Goal: Navigation & Orientation: Find specific page/section

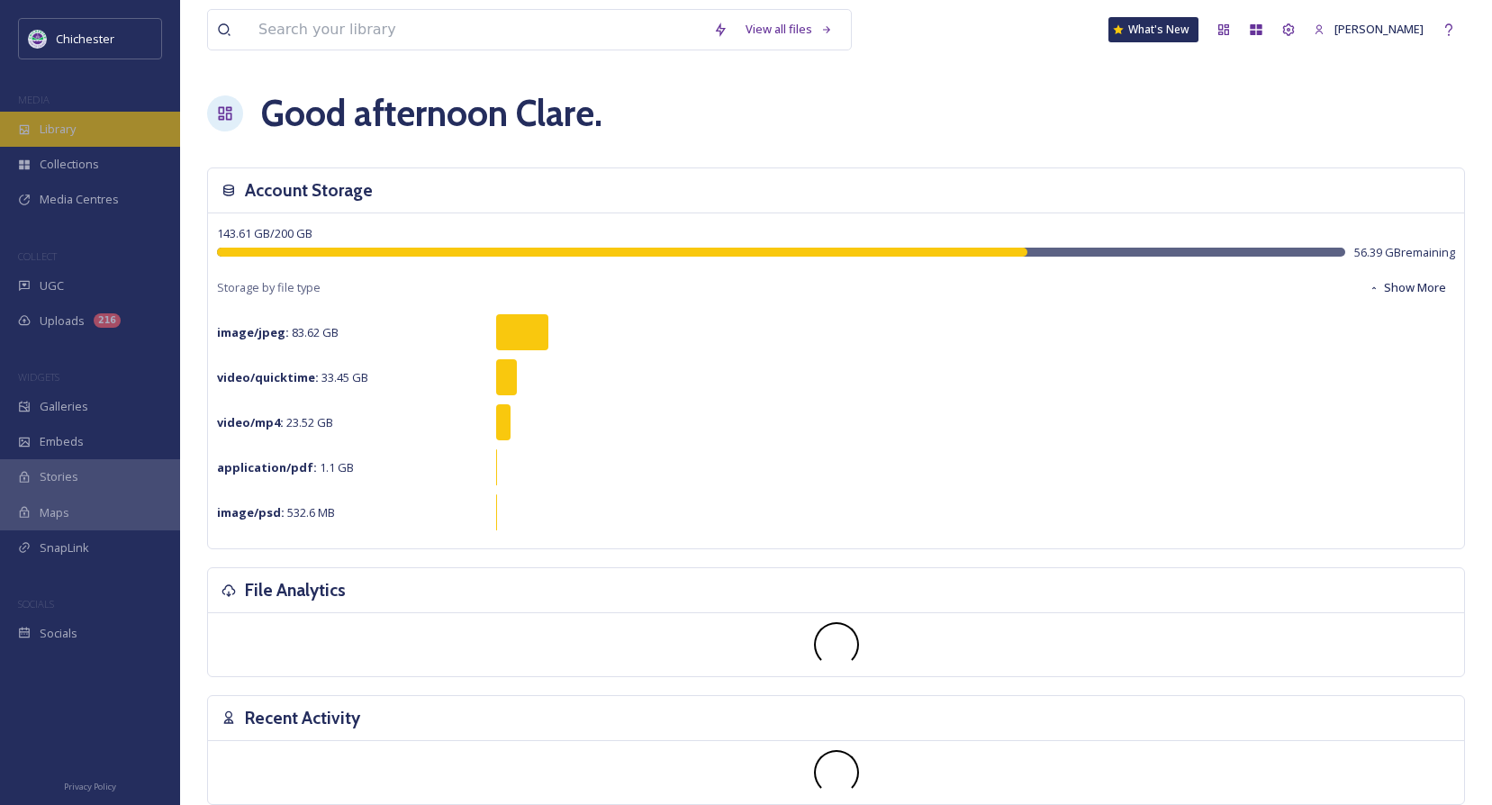
click at [53, 135] on span "Library" at bounding box center [58, 129] width 36 height 17
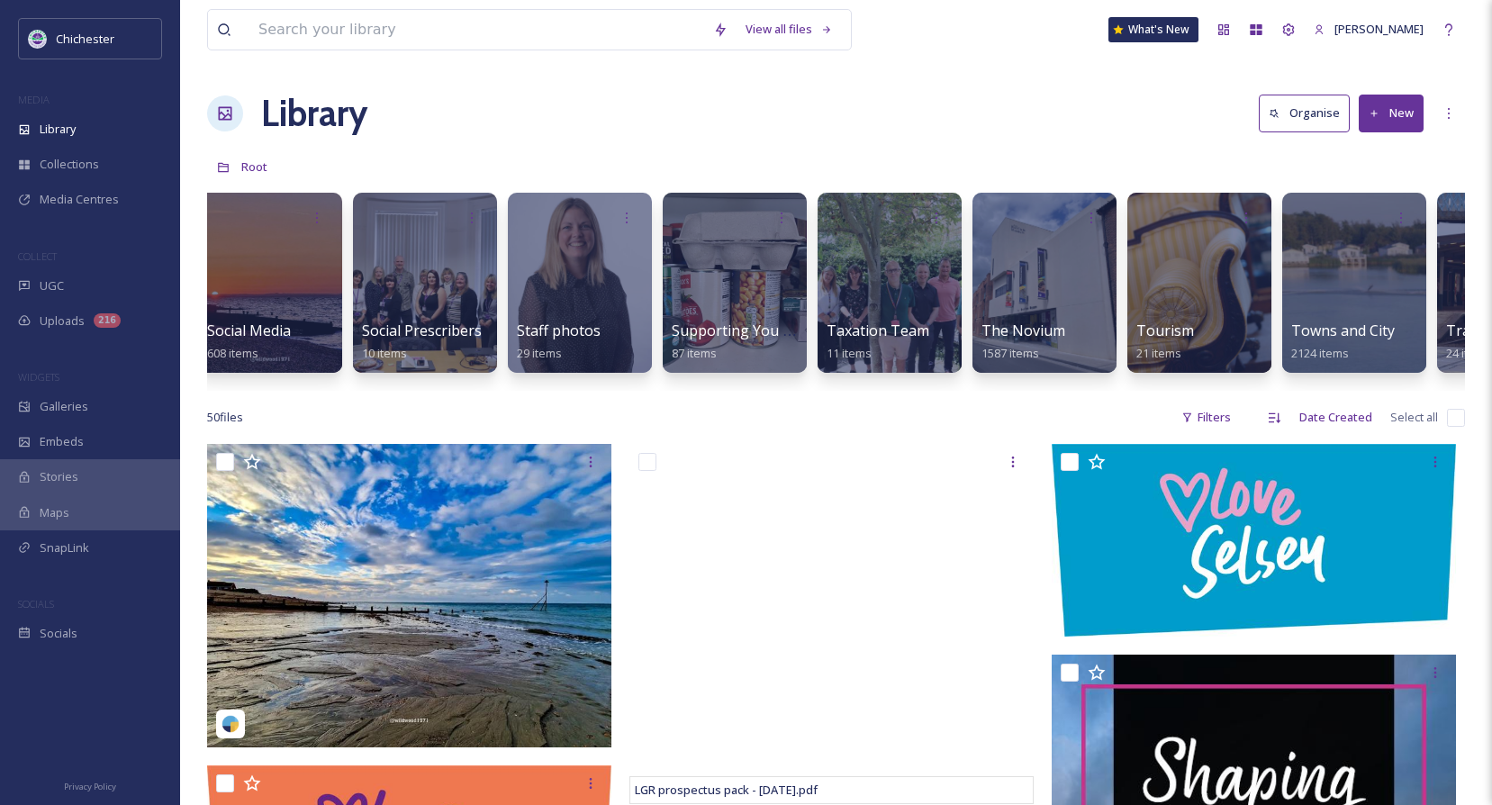
scroll to position [0, 6733]
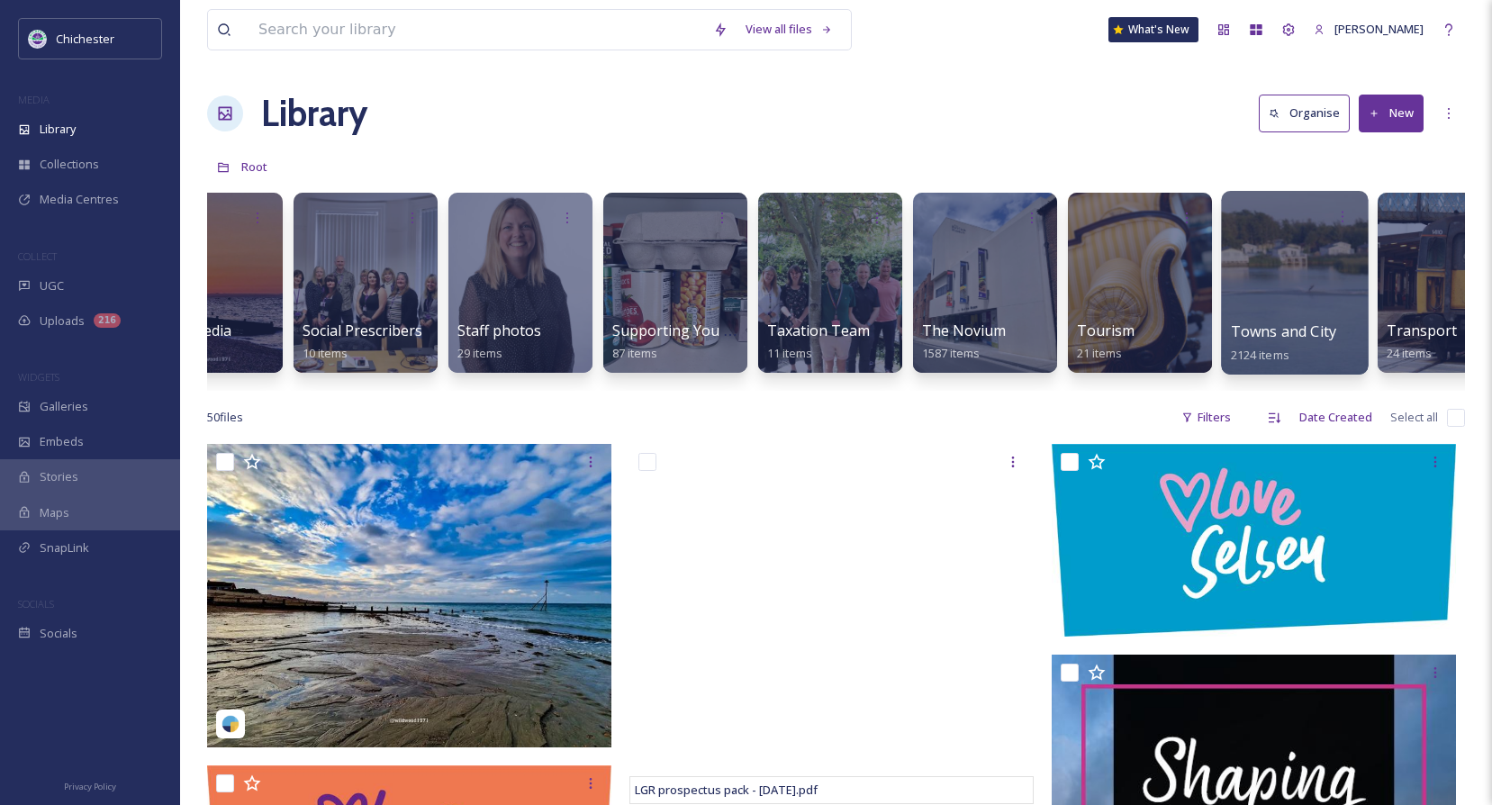
click at [1267, 327] on span "Towns and City" at bounding box center [1283, 331] width 105 height 20
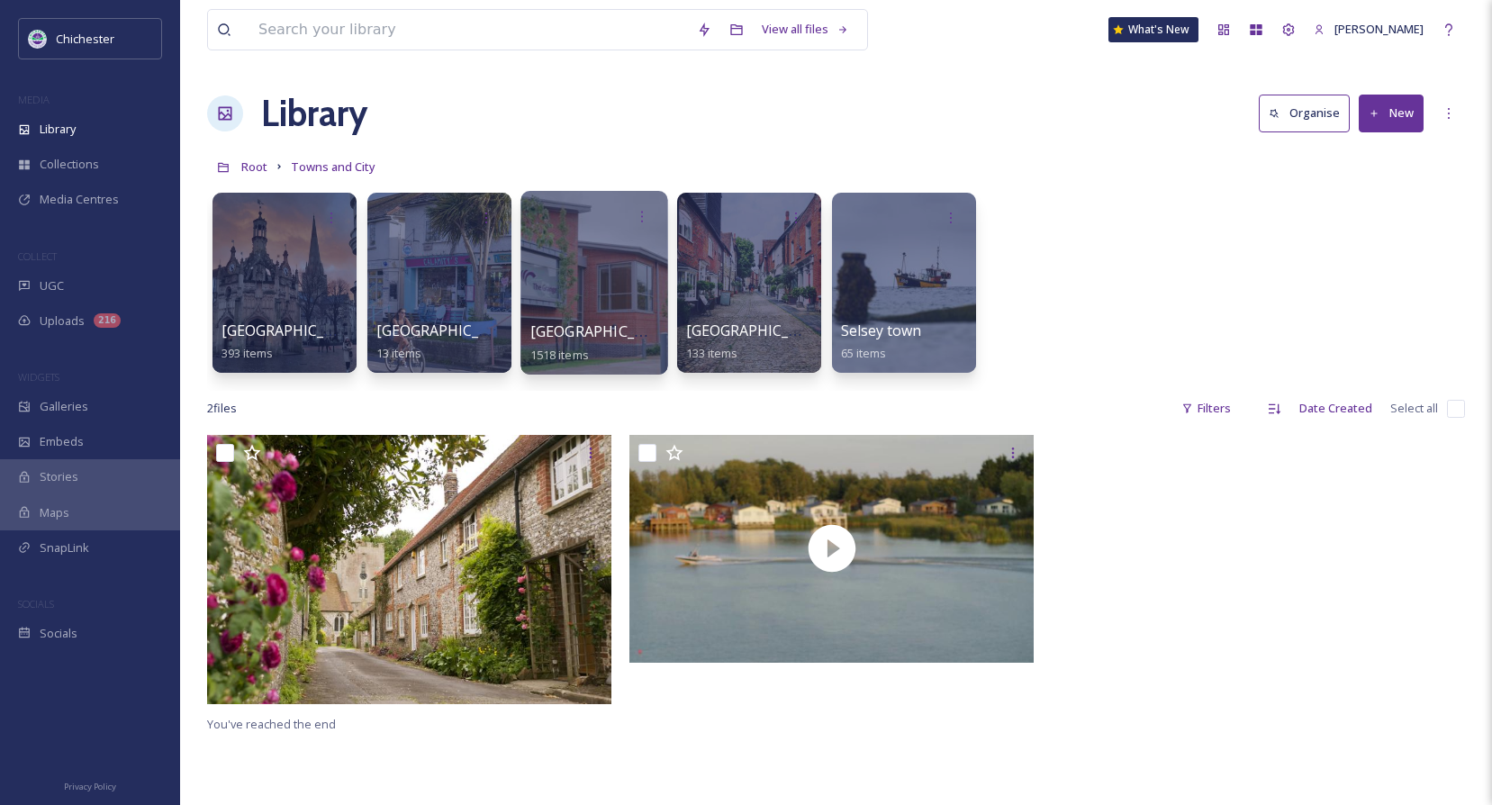
click at [586, 324] on span "[GEOGRAPHIC_DATA]" at bounding box center [604, 331] width 148 height 20
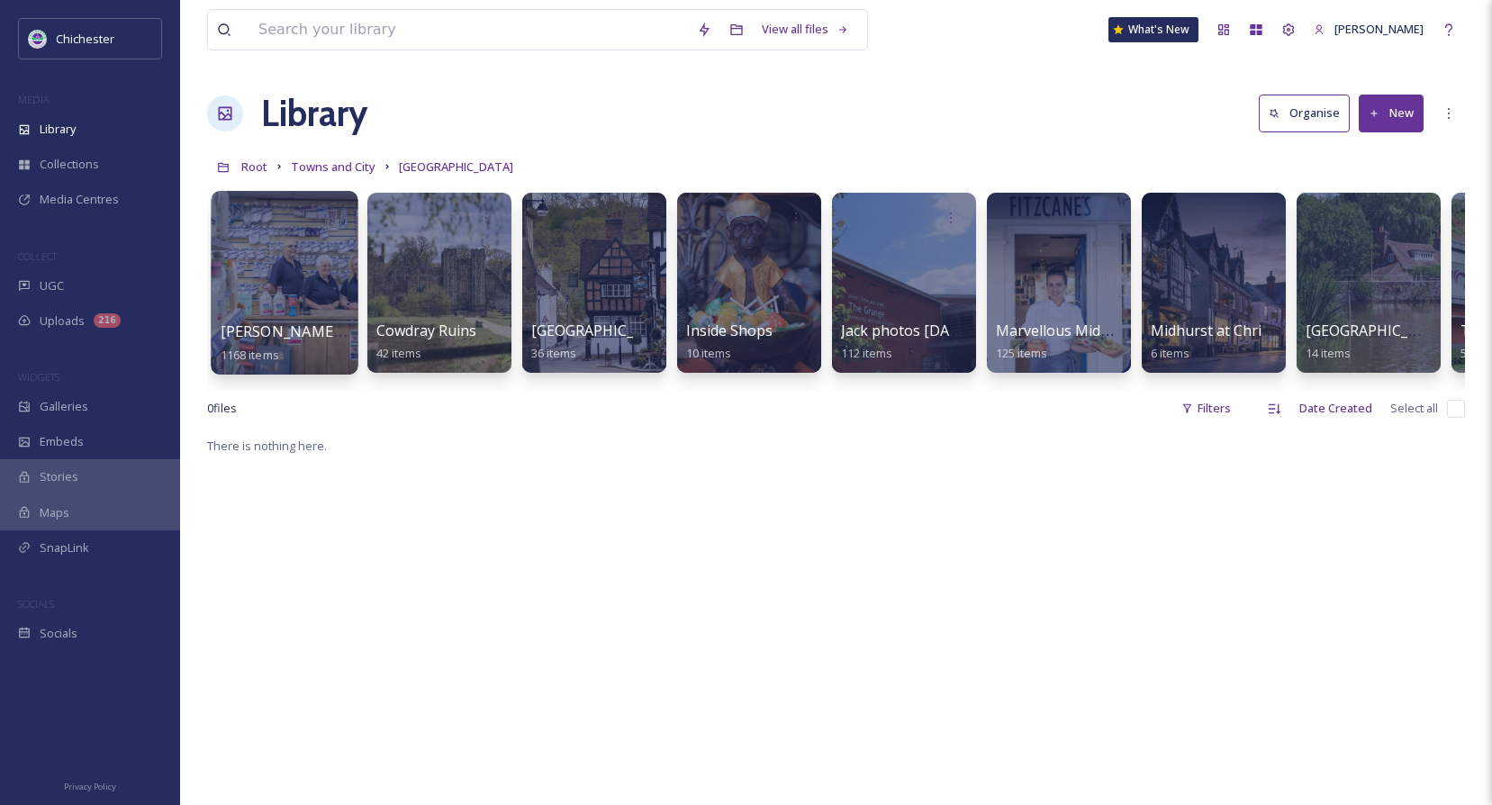
click at [301, 336] on span "[PERSON_NAME] Photography" at bounding box center [327, 331] width 213 height 20
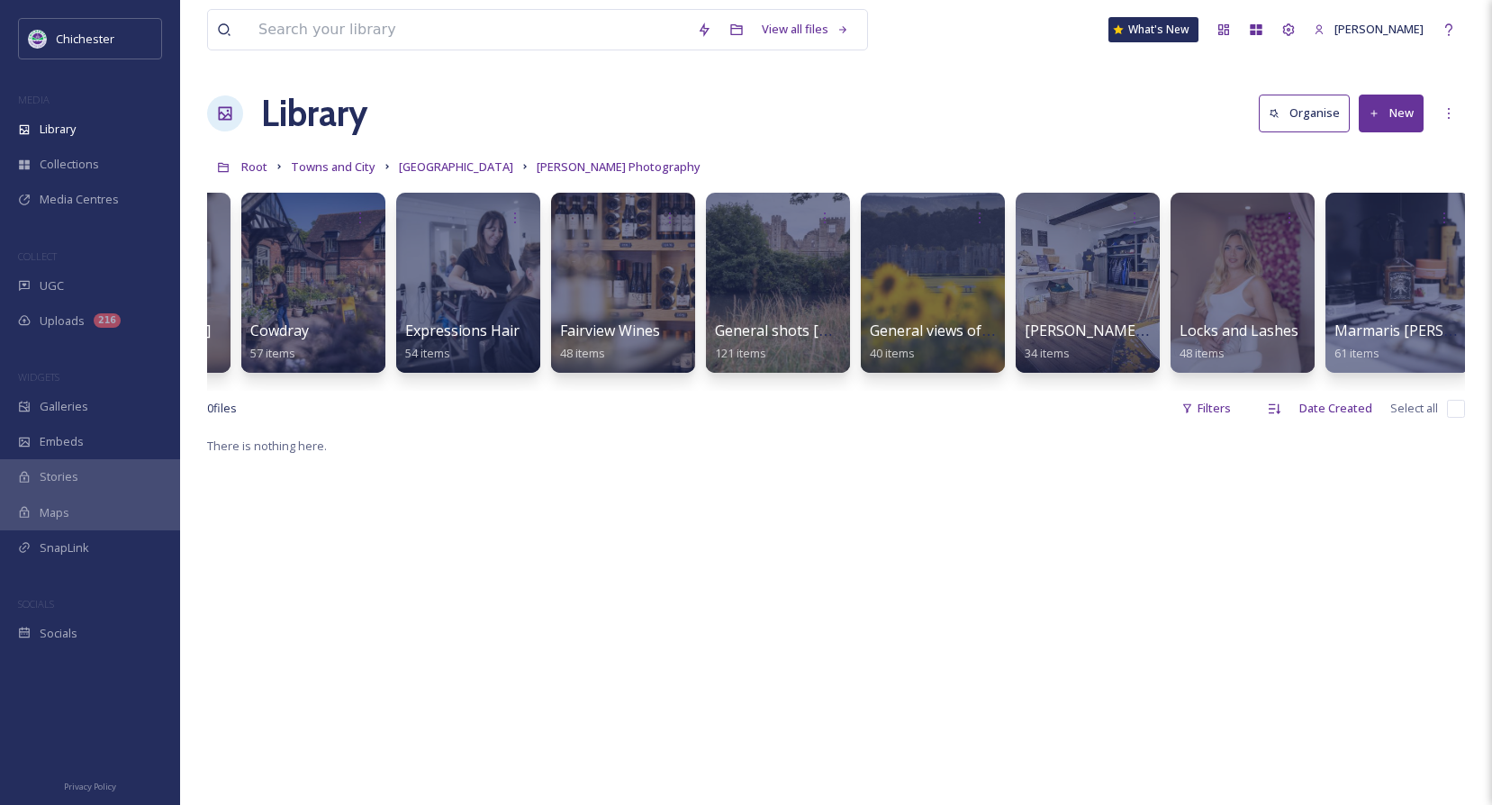
scroll to position [0, 603]
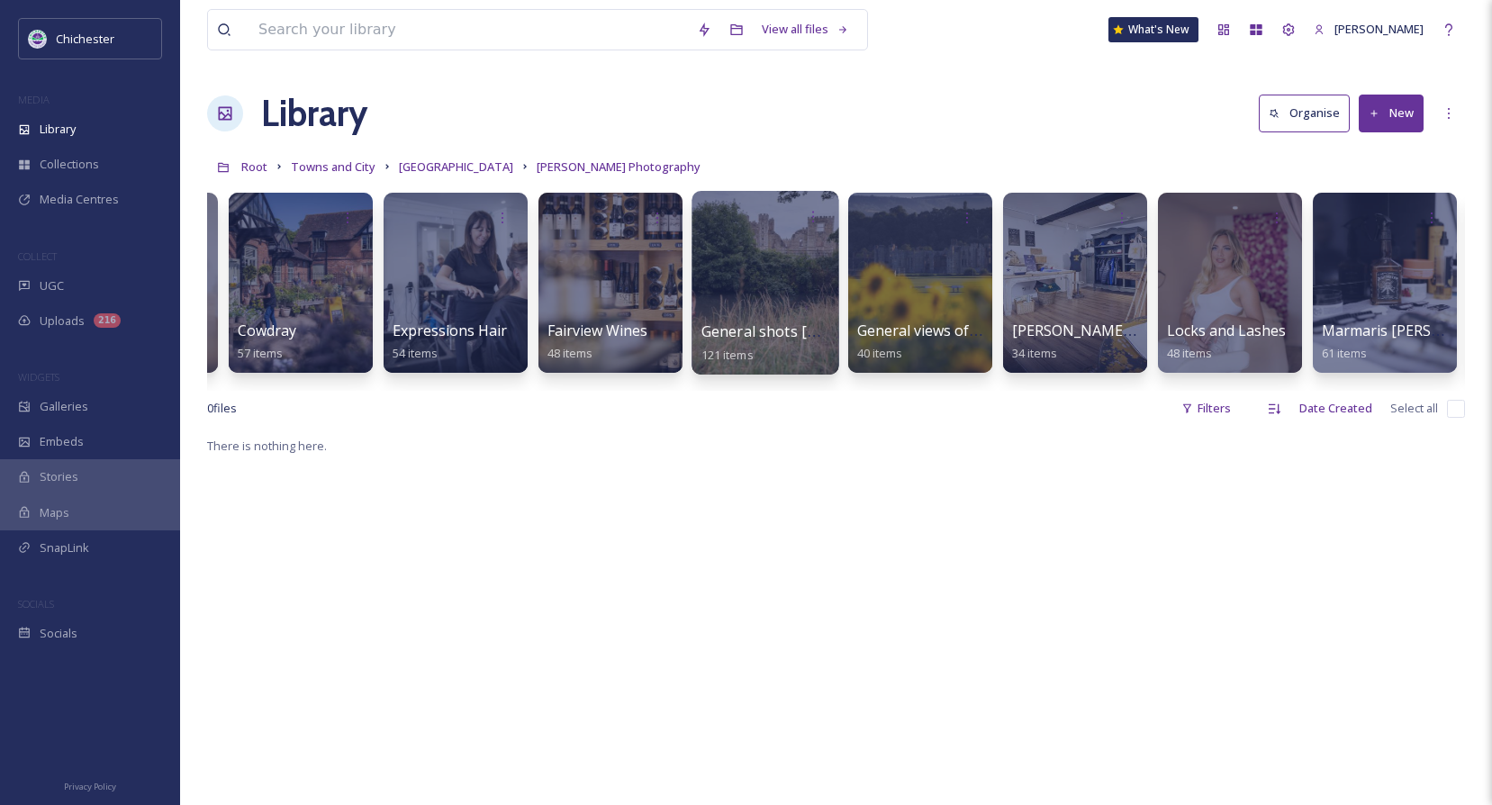
click at [773, 333] on span "General shots [DATE]" at bounding box center [775, 331] width 149 height 20
